Goal: Information Seeking & Learning: Learn about a topic

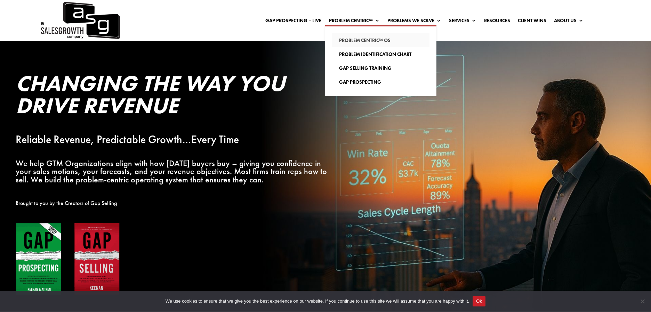
click at [371, 41] on link "Problem Centric™ OS" at bounding box center [380, 40] width 97 height 14
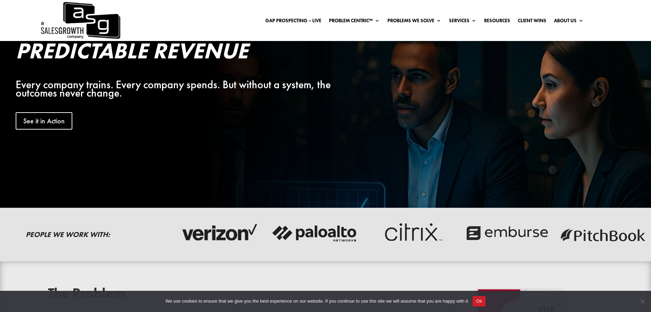
scroll to position [55, 0]
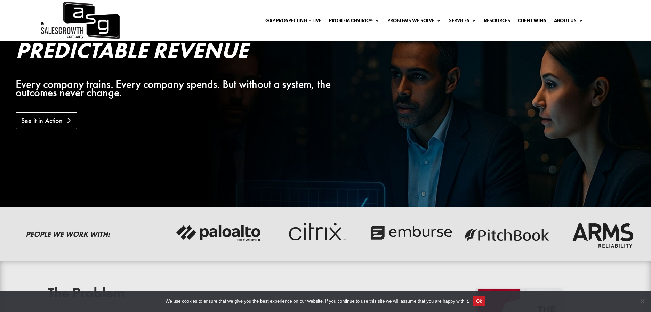
click at [67, 119] on link "See it in Action" at bounding box center [47, 120] width 62 height 17
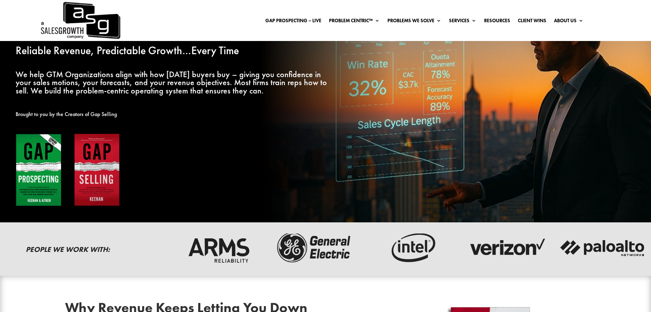
scroll to position [92, 0]
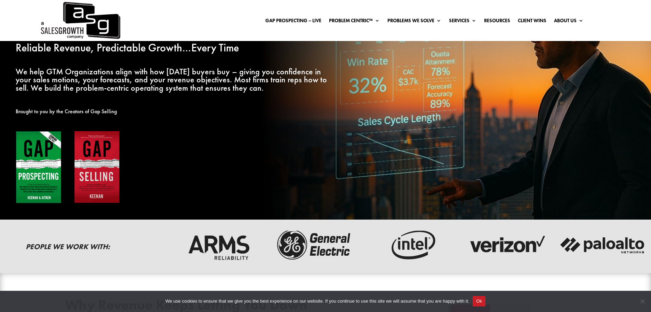
click at [98, 185] on img at bounding box center [68, 167] width 104 height 73
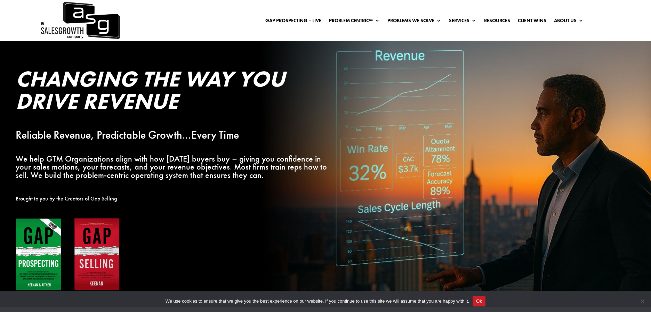
scroll to position [3, 0]
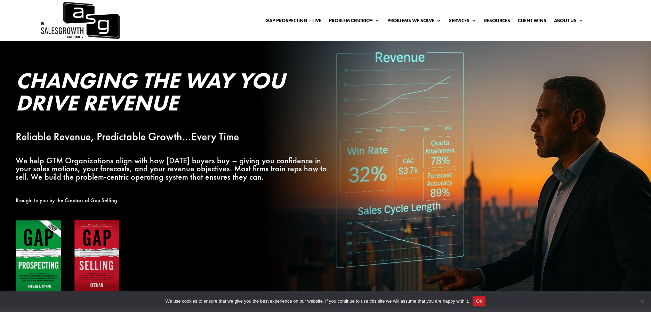
click at [466, 21] on link "Services" at bounding box center [462, 19] width 27 height 8
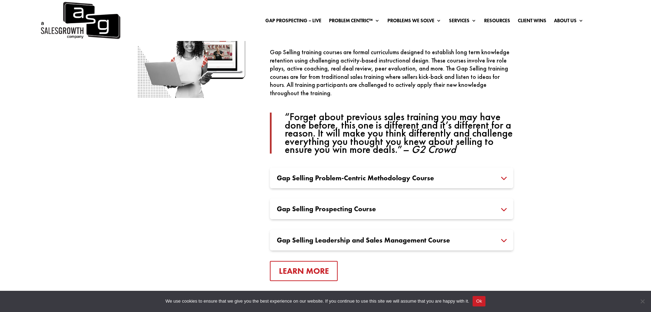
scroll to position [465, 0]
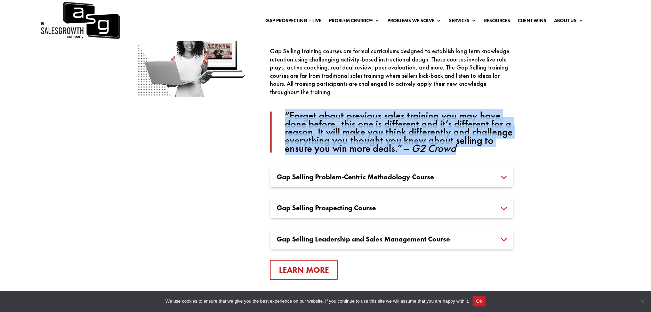
drag, startPoint x: 459, startPoint y: 154, endPoint x: 272, endPoint y: 116, distance: 190.1
click at [272, 116] on div "Gap Selling training courses are formal curriculums designed to establish long …" at bounding box center [391, 100] width 243 height 106
copy p "“Forget about previous sales training you may have done before, this one is dif…"
